Goal: Check status: Check status

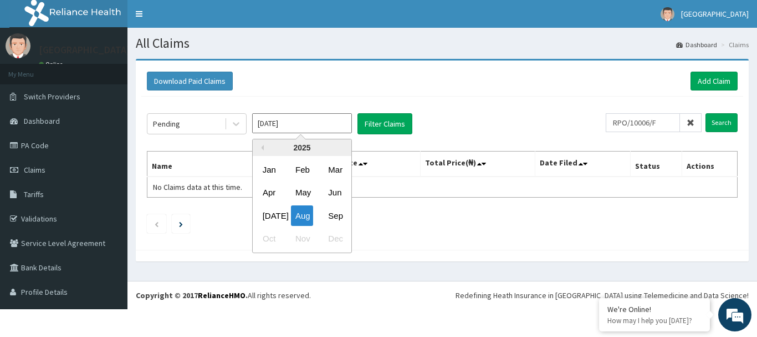
click at [325, 120] on input "[DATE]" at bounding box center [302, 123] width 100 height 20
click at [335, 210] on div "Sep" at bounding box center [335, 215] width 22 height 21
type input "[DATE]"
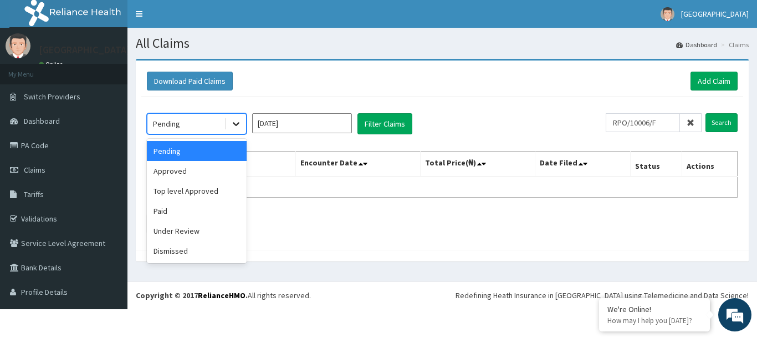
click at [235, 122] on icon at bounding box center [236, 123] width 11 height 11
click at [198, 208] on div "Paid" at bounding box center [197, 211] width 100 height 20
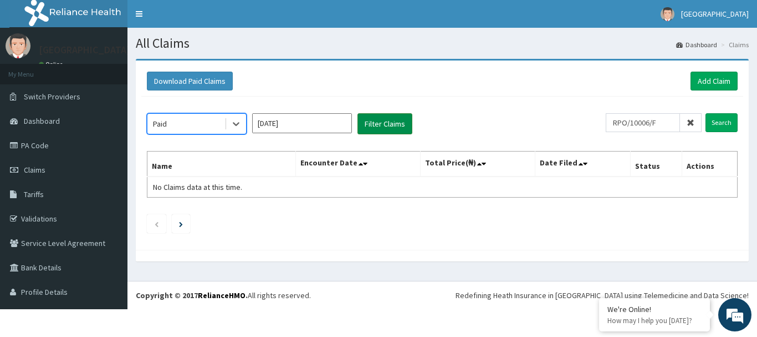
click at [370, 118] on button "Filter Claims" at bounding box center [385, 123] width 55 height 21
click at [370, 120] on button "Filter Claims" at bounding box center [385, 123] width 55 height 21
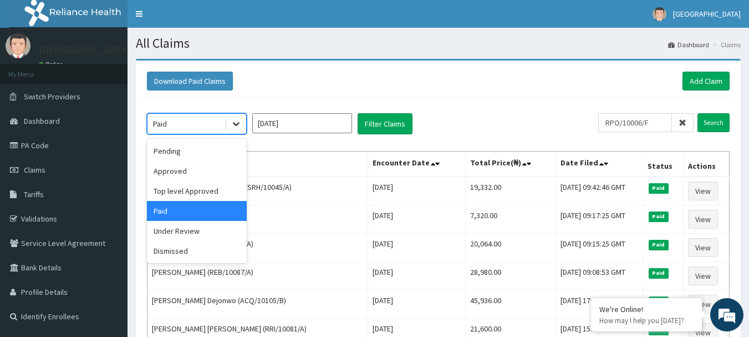
click at [237, 124] on icon at bounding box center [236, 125] width 7 height 4
click at [191, 159] on div "Pending" at bounding box center [197, 151] width 100 height 20
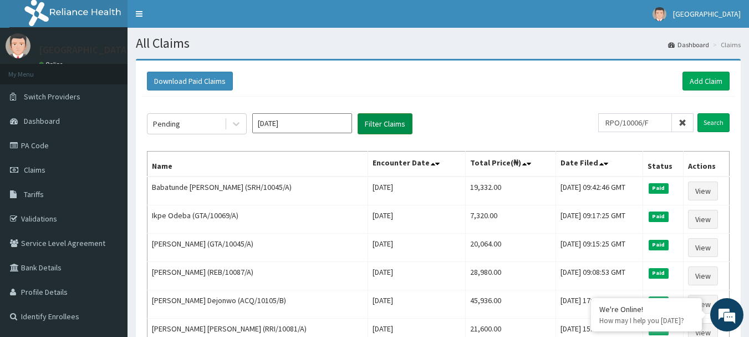
click at [370, 128] on button "Filter Claims" at bounding box center [385, 123] width 55 height 21
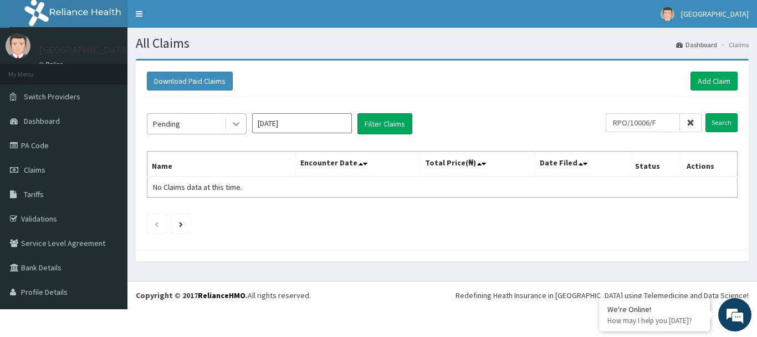
click at [232, 121] on icon at bounding box center [236, 123] width 11 height 11
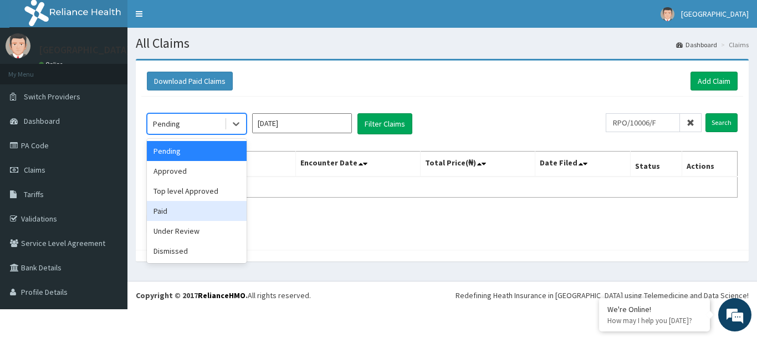
click at [184, 220] on div "Paid" at bounding box center [197, 211] width 100 height 20
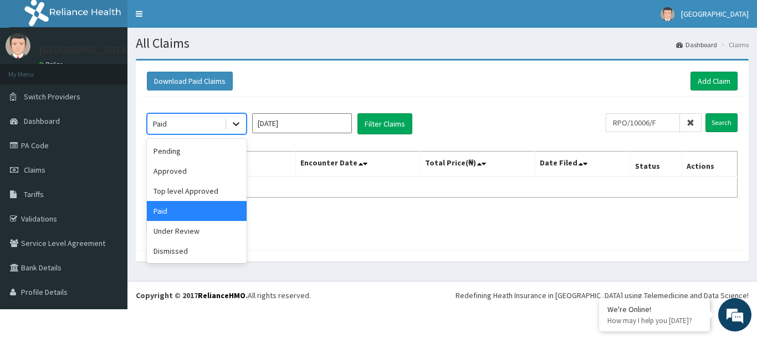
click at [228, 119] on div at bounding box center [236, 124] width 20 height 20
click at [185, 228] on div "Under Review" at bounding box center [197, 231] width 100 height 20
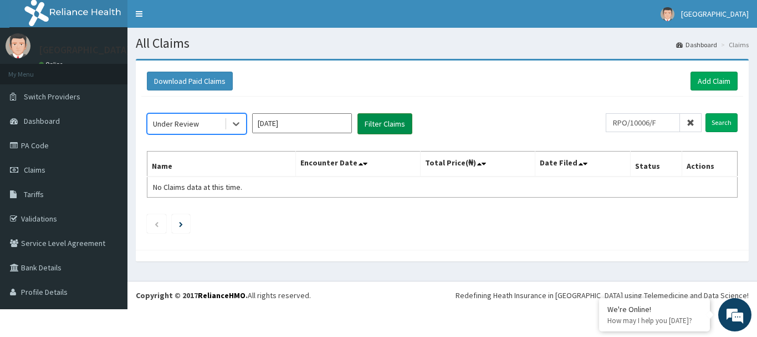
click at [364, 126] on button "Filter Claims" at bounding box center [385, 123] width 55 height 21
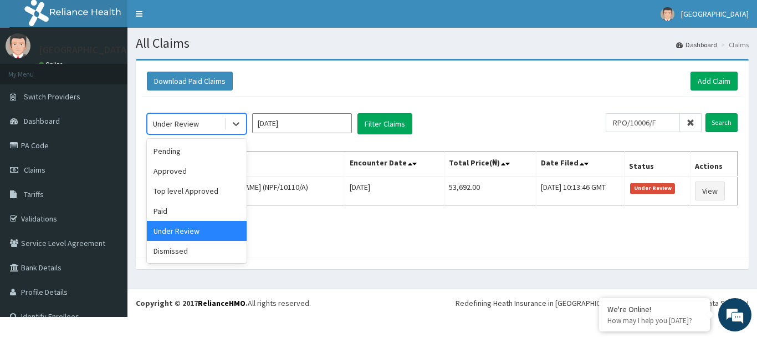
click at [220, 124] on div "Under Review" at bounding box center [185, 124] width 77 height 18
click at [168, 253] on div "Dismissed" at bounding box center [197, 251] width 100 height 20
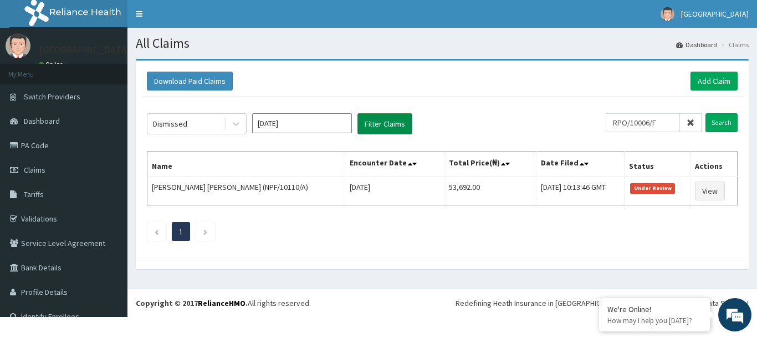
click at [370, 120] on button "Filter Claims" at bounding box center [385, 123] width 55 height 21
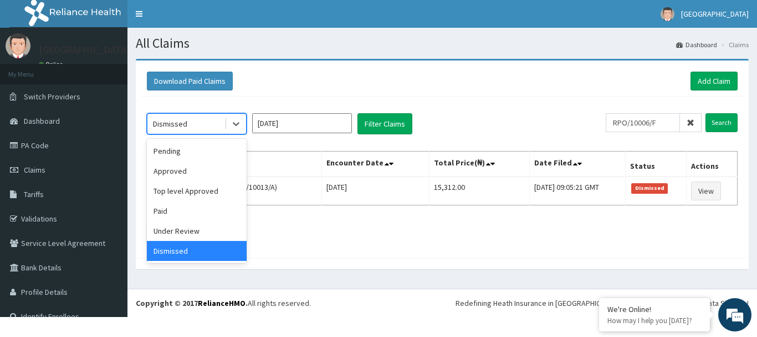
click at [218, 126] on div "Dismissed" at bounding box center [185, 124] width 77 height 18
click at [171, 210] on div "Paid" at bounding box center [197, 211] width 100 height 20
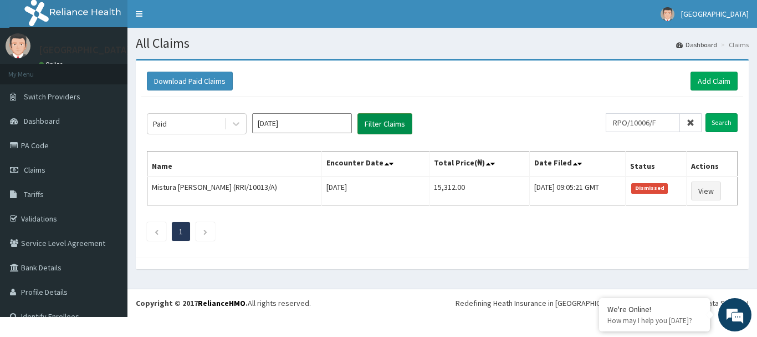
click at [365, 124] on button "Filter Claims" at bounding box center [385, 123] width 55 height 21
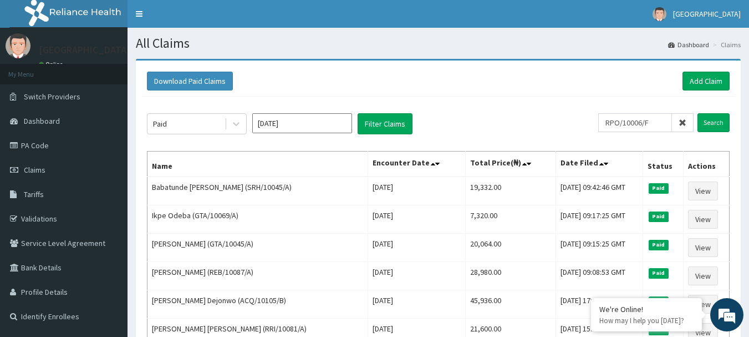
click at [370, 124] on icon at bounding box center [683, 123] width 8 height 8
click at [370, 123] on input "text" at bounding box center [653, 122] width 82 height 19
type input "V"
paste input "NPF/10066/A"
type input "NPF/10066/A"
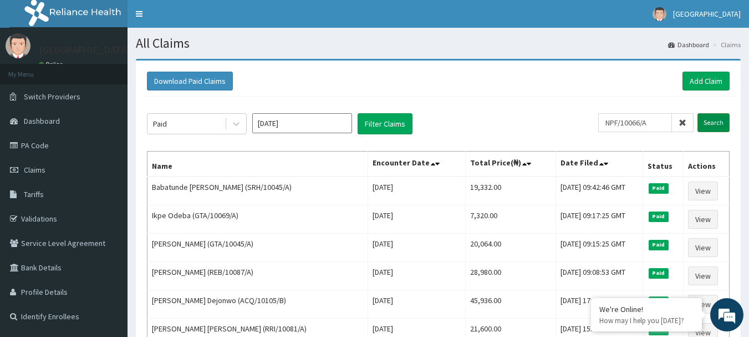
click at [370, 118] on input "Search" at bounding box center [714, 122] width 32 height 19
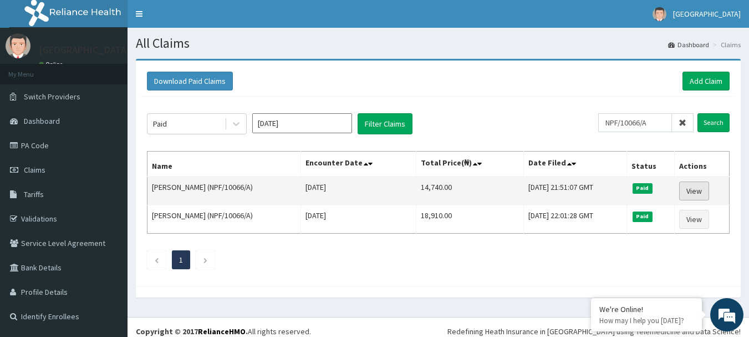
click at [370, 196] on link "View" at bounding box center [694, 190] width 30 height 19
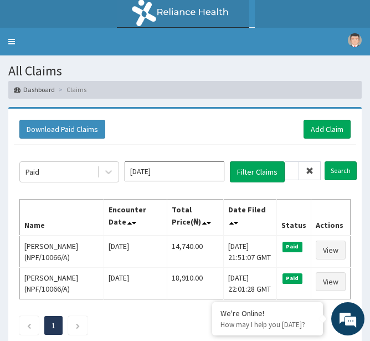
scroll to position [70, 0]
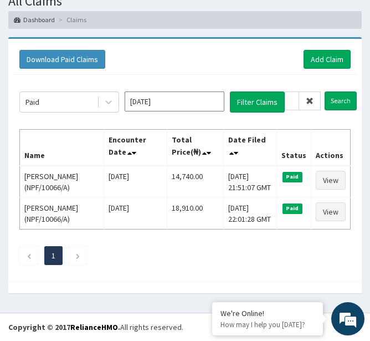
click at [307, 101] on icon at bounding box center [310, 101] width 8 height 8
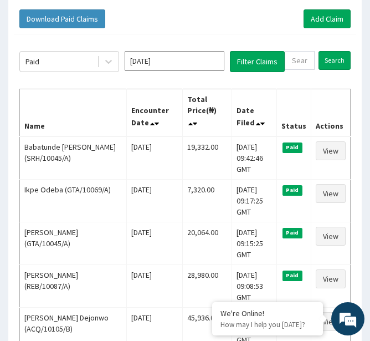
scroll to position [109, 0]
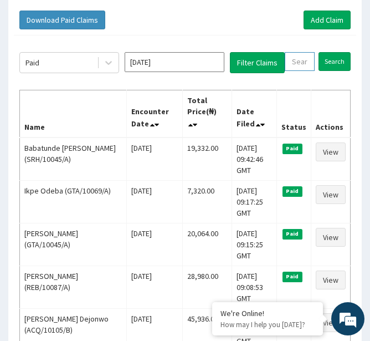
click at [298, 64] on input "text" at bounding box center [300, 61] width 30 height 19
paste input "NPM/10345/A"
type input "NPM/10345/A"
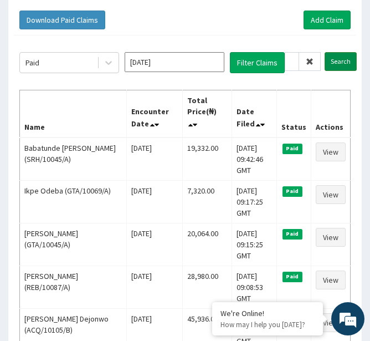
click at [342, 63] on input "Search" at bounding box center [341, 61] width 32 height 19
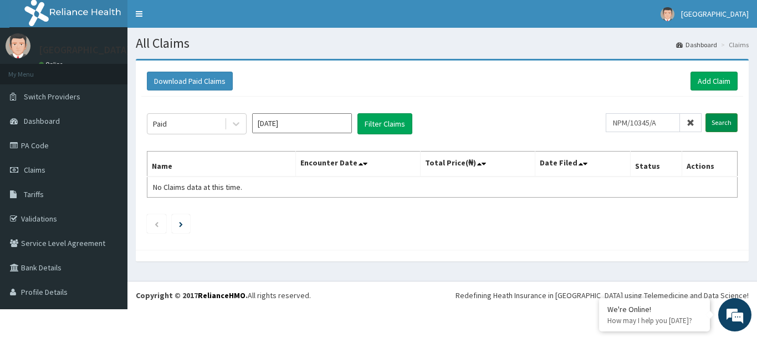
click at [370, 122] on input "Search" at bounding box center [722, 122] width 32 height 19
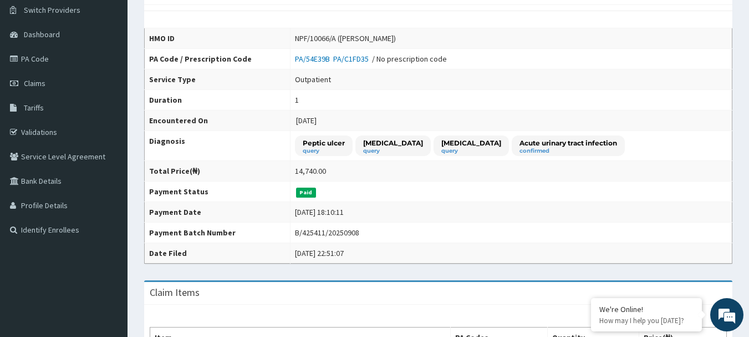
scroll to position [88, 0]
